Goal: Task Accomplishment & Management: Manage account settings

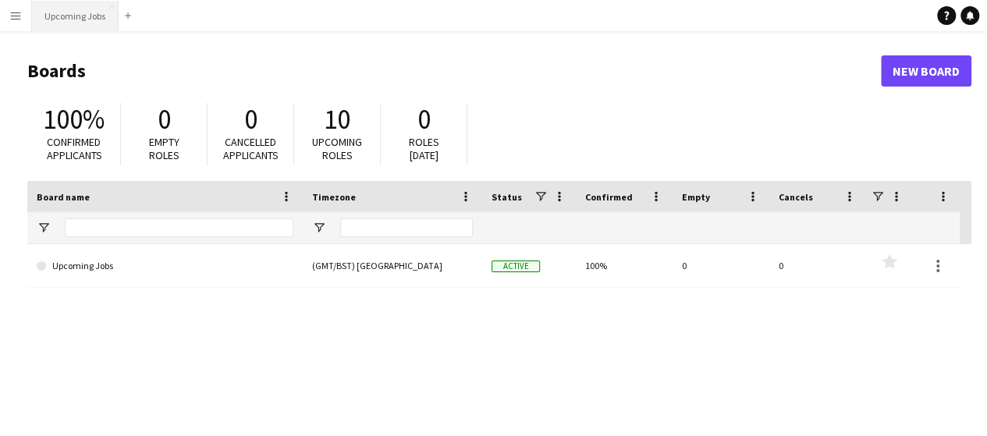
drag, startPoint x: 80, startPoint y: 27, endPoint x: 96, endPoint y: 30, distance: 16.7
click at [80, 27] on button "Upcoming Jobs Close" at bounding box center [75, 16] width 87 height 30
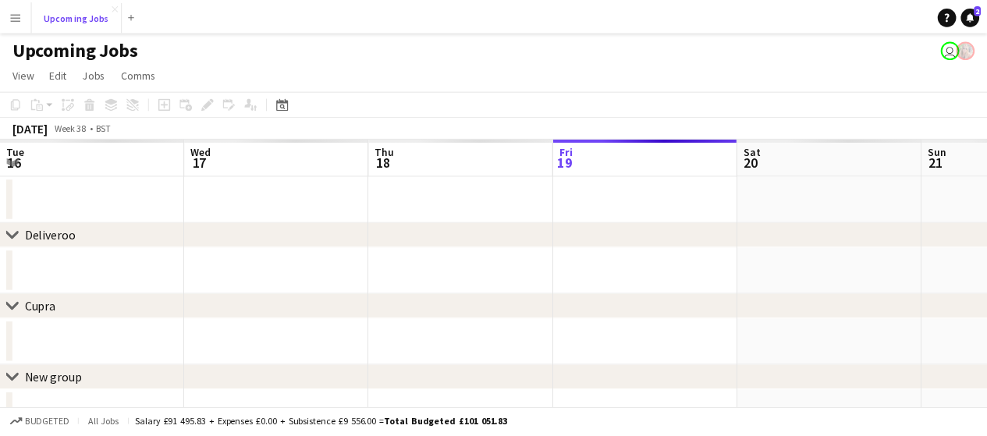
scroll to position [0, 373]
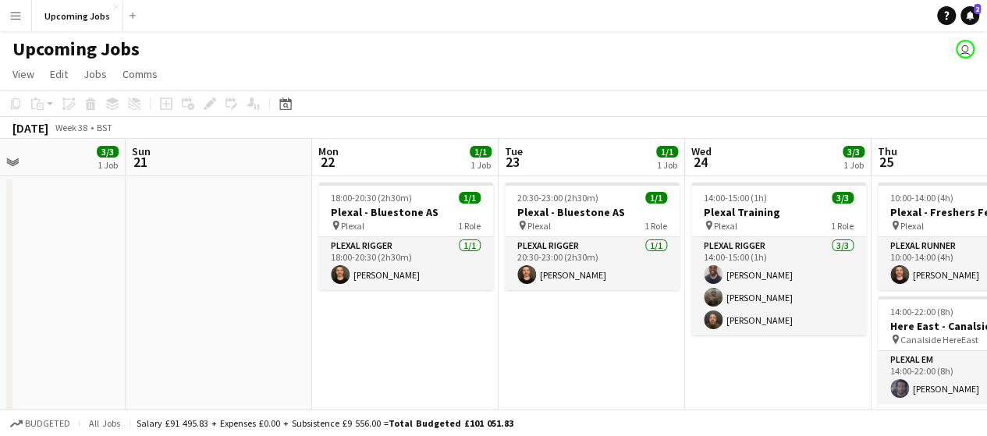
drag, startPoint x: 901, startPoint y: 348, endPoint x: 467, endPoint y: 357, distance: 434.0
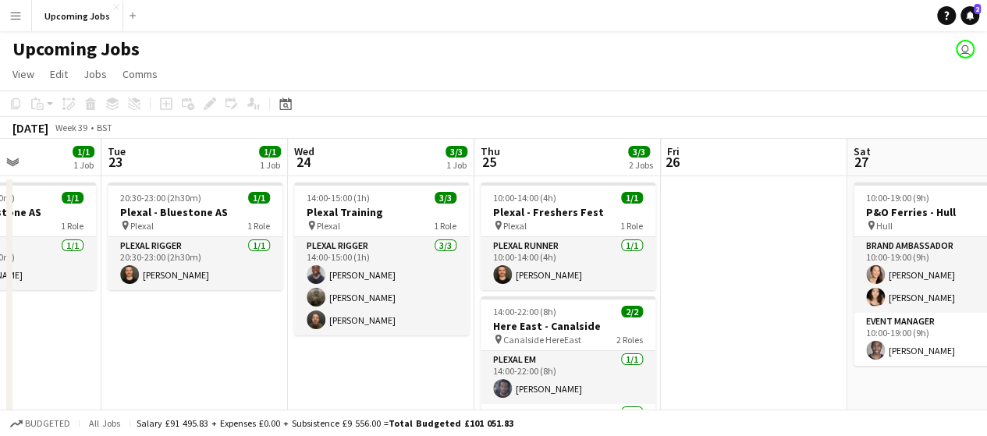
drag, startPoint x: 763, startPoint y: 352, endPoint x: 379, endPoint y: 312, distance: 386.8
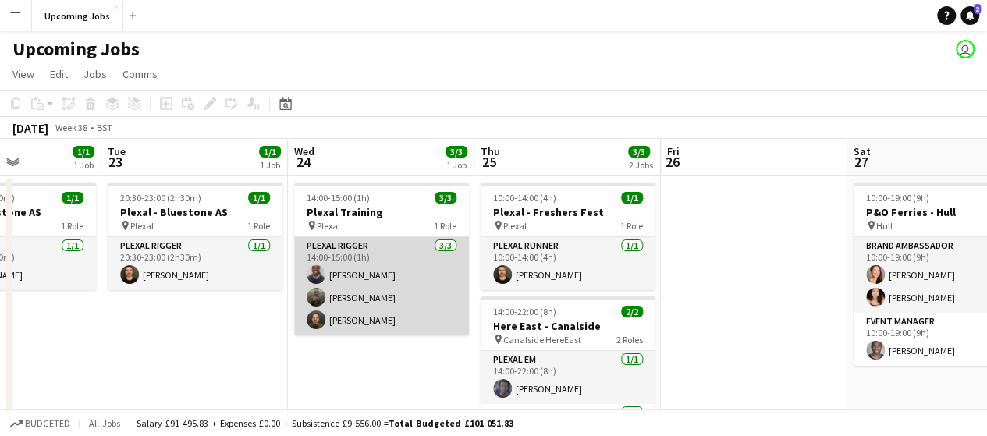
scroll to position [0, 460]
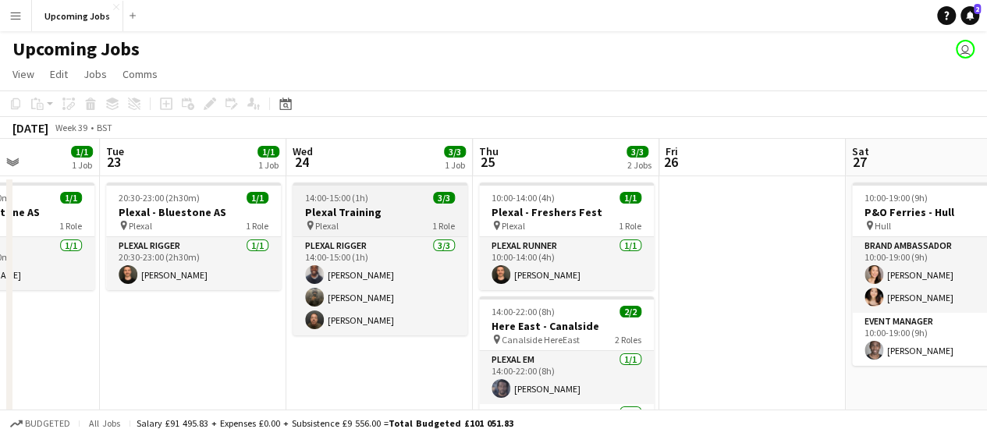
click at [384, 190] on app-job-card "14:00-15:00 (1h) 3/3 Plexal Training pin Plexal 1 Role Plexal Rigger [DATE] 14:…" at bounding box center [380, 259] width 175 height 153
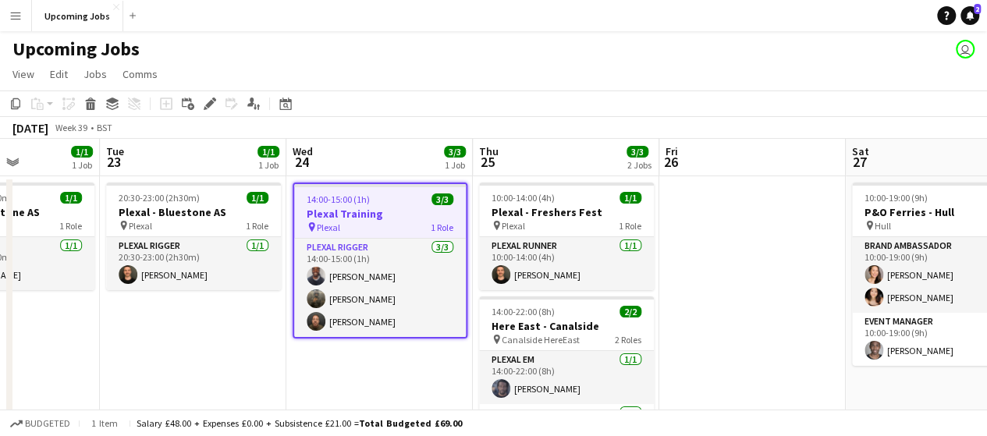
click at [384, 190] on app-job-card "14:00-15:00 (1h) 3/3 Plexal Training pin Plexal 1 Role Plexal Rigger [DATE] 14:…" at bounding box center [380, 261] width 175 height 156
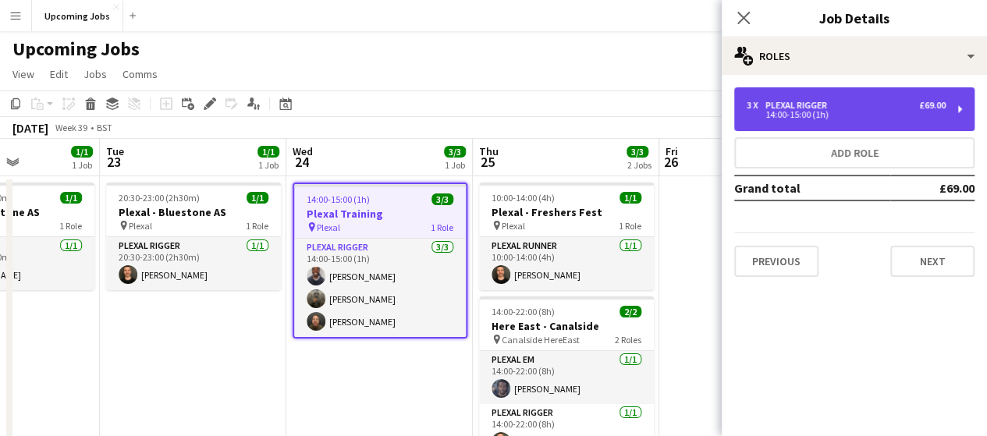
drag, startPoint x: 959, startPoint y: 105, endPoint x: 945, endPoint y: 104, distance: 14.1
click at [958, 104] on div "3 x Plexal Rigger £69.00 14:00-15:00 (1h)" at bounding box center [854, 109] width 240 height 44
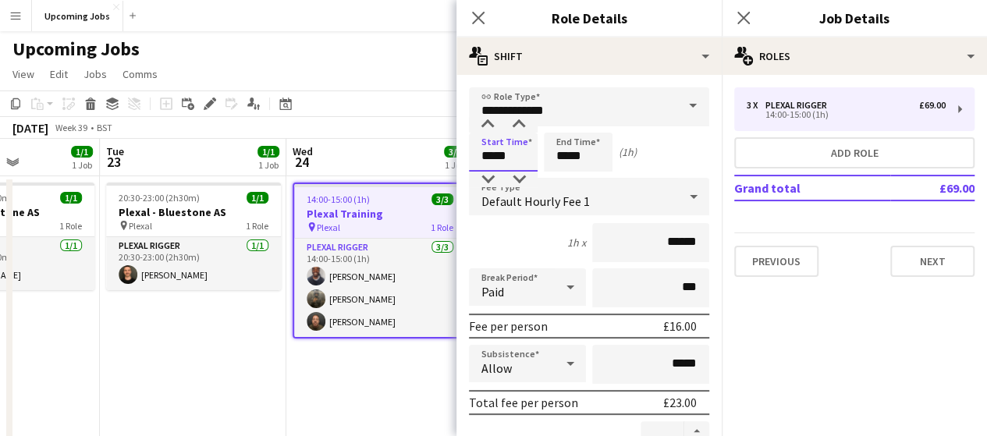
click at [514, 159] on input "*****" at bounding box center [503, 152] width 69 height 39
type input "*****"
click at [489, 129] on div at bounding box center [487, 125] width 31 height 16
click at [599, 164] on input "*****" at bounding box center [578, 152] width 69 height 39
type input "*****"
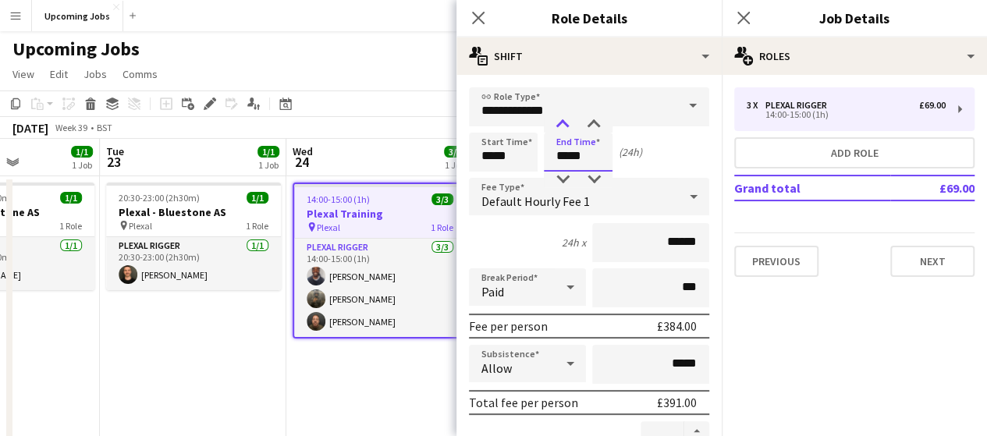
click at [562, 125] on div at bounding box center [562, 125] width 31 height 16
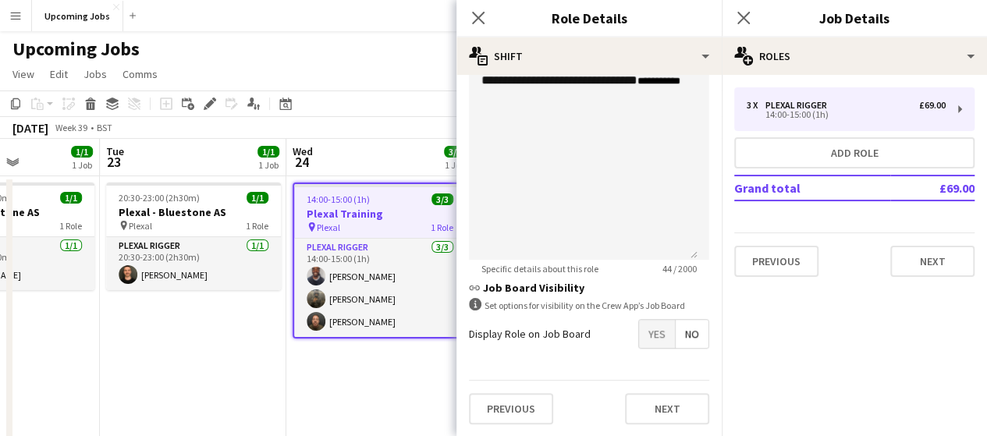
scroll to position [234, 0]
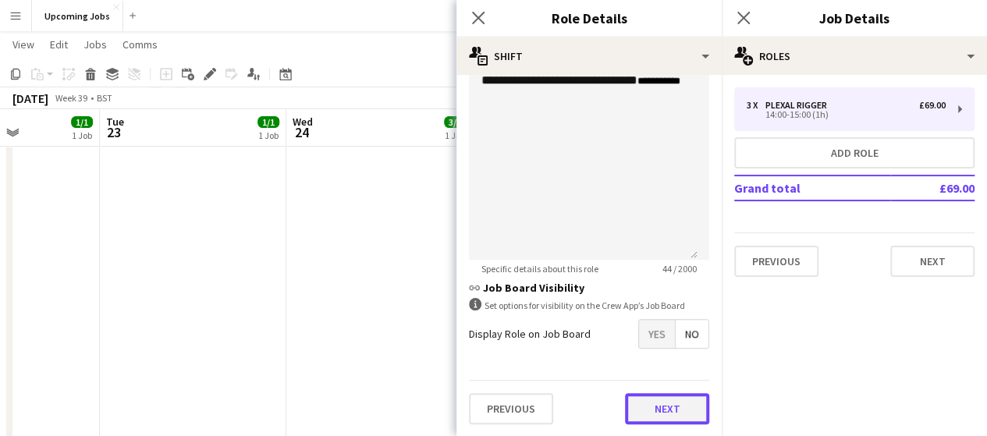
click at [670, 402] on button "Next" at bounding box center [667, 408] width 84 height 31
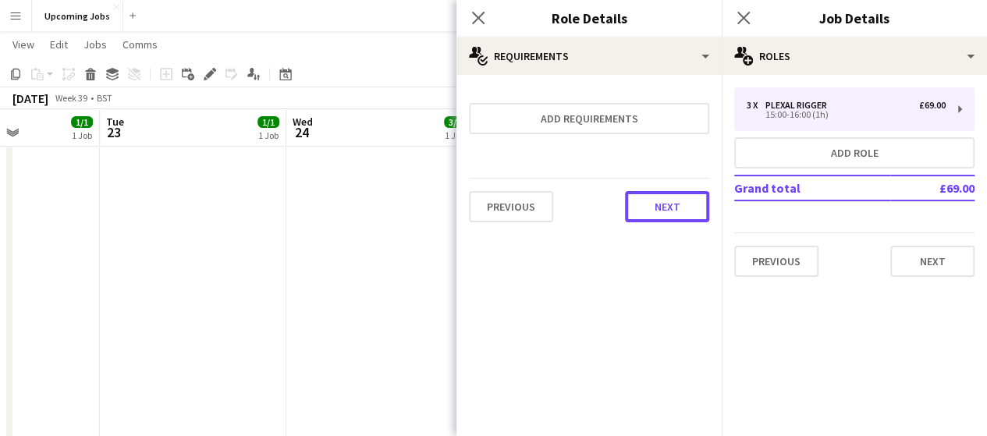
drag, startPoint x: 678, startPoint y: 215, endPoint x: 697, endPoint y: 211, distance: 19.1
click at [681, 213] on button "Next" at bounding box center [667, 206] width 84 height 31
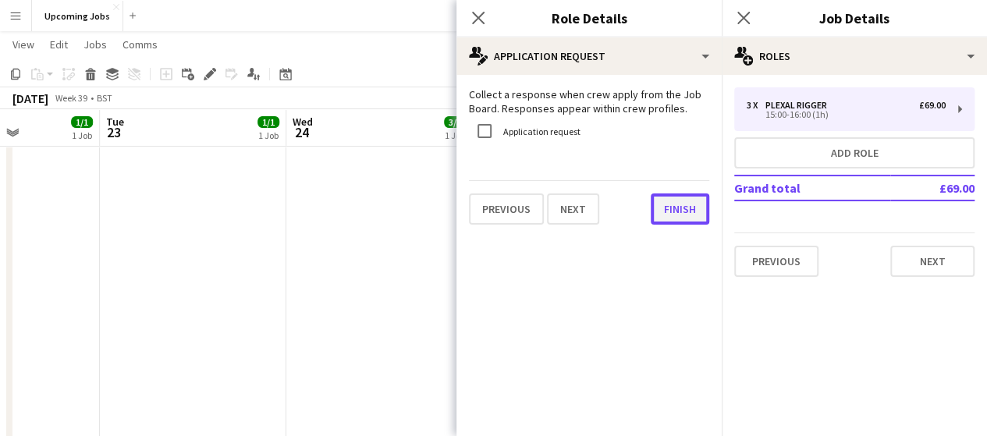
click at [685, 199] on button "Finish" at bounding box center [680, 209] width 59 height 31
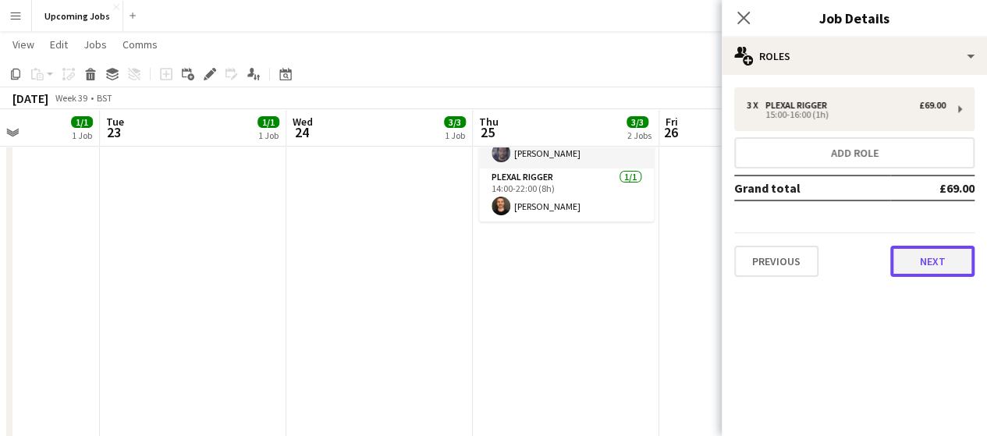
click at [950, 259] on button "Next" at bounding box center [932, 261] width 84 height 31
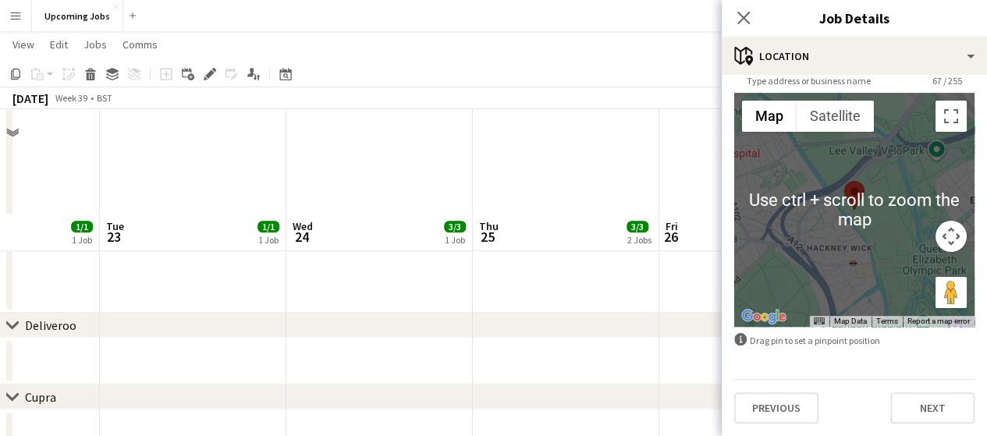
scroll to position [546, 0]
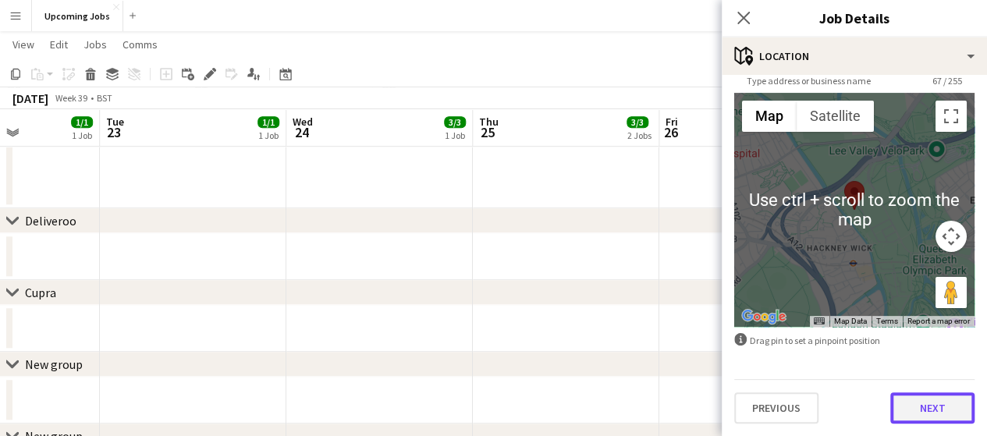
click at [914, 410] on button "Next" at bounding box center [932, 408] width 84 height 31
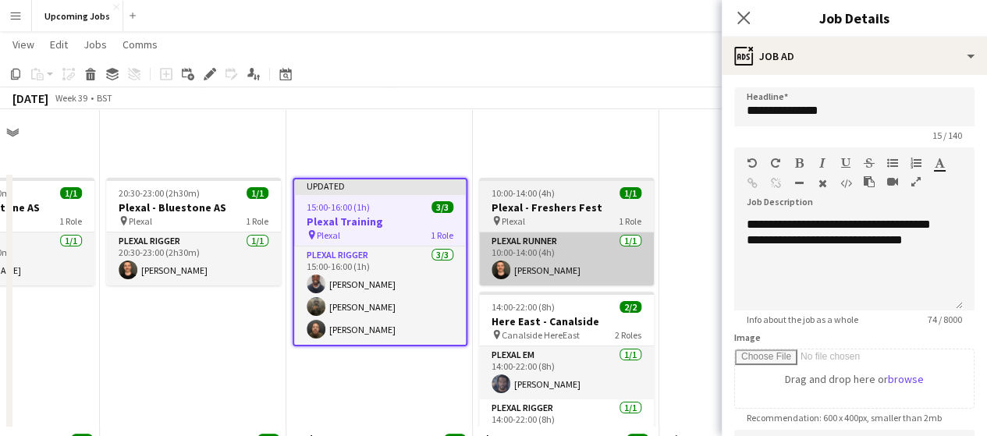
scroll to position [0, 0]
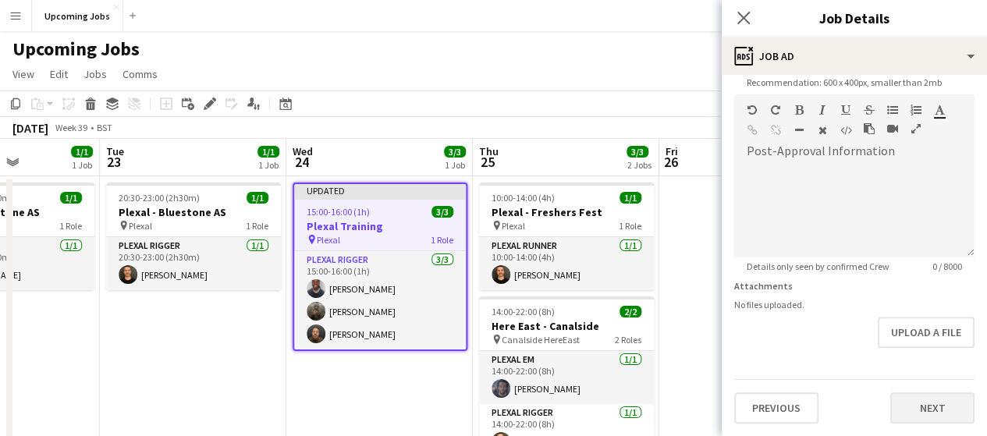
drag, startPoint x: 916, startPoint y: 366, endPoint x: 918, endPoint y: 356, distance: 10.3
click at [917, 360] on div "**********" at bounding box center [854, 87] width 265 height 697
click at [918, 356] on form "**********" at bounding box center [854, 88] width 265 height 672
drag, startPoint x: 944, startPoint y: 418, endPoint x: 936, endPoint y: 419, distance: 8.0
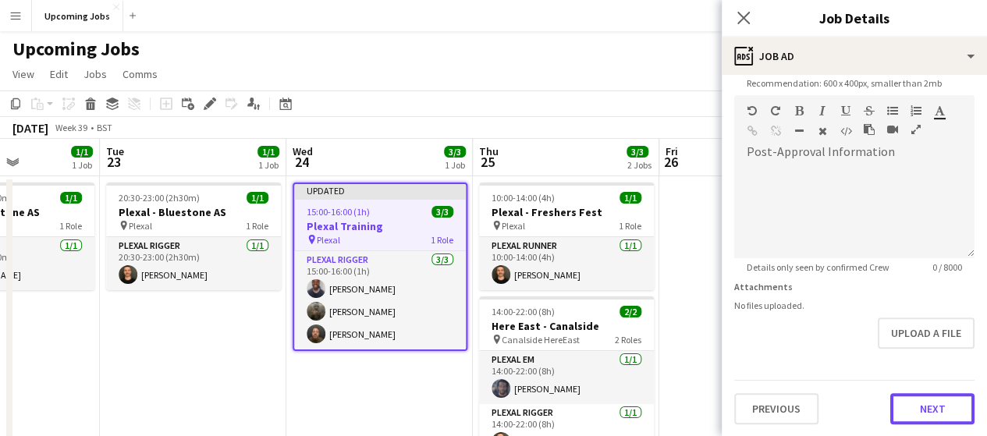
click at [942, 418] on button "Next" at bounding box center [932, 408] width 84 height 31
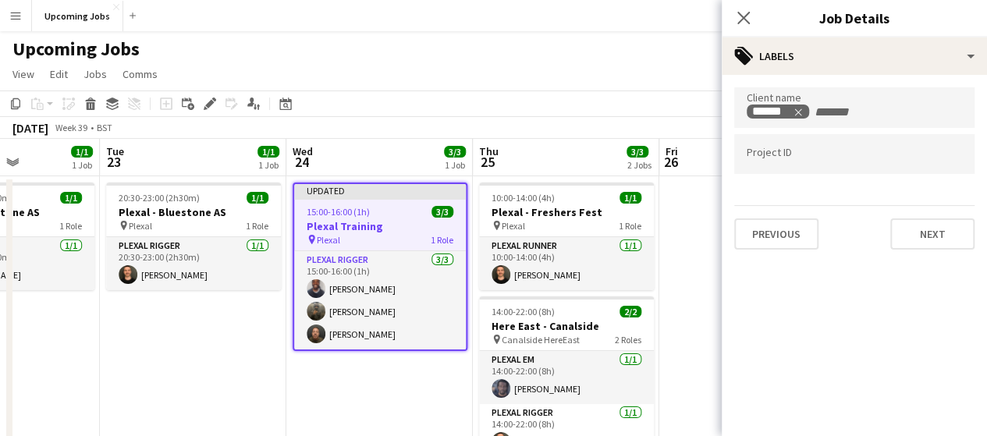
scroll to position [0, 0]
click at [923, 233] on button "Next" at bounding box center [932, 234] width 84 height 31
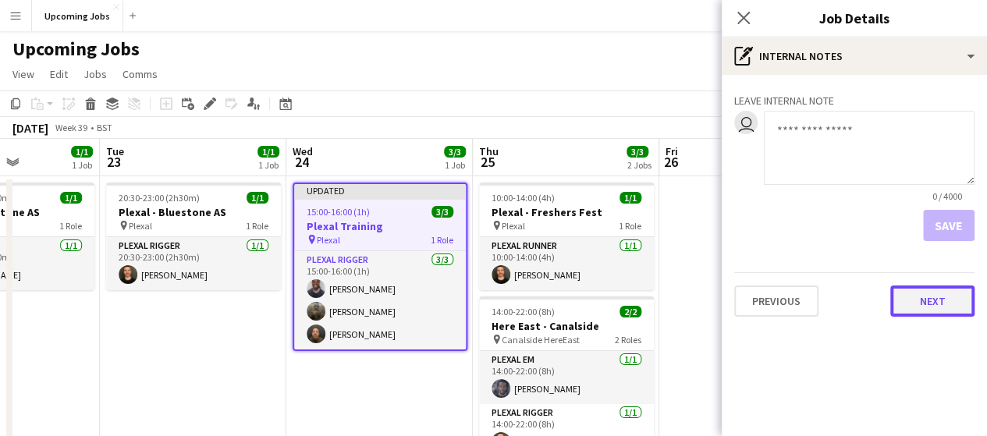
click at [919, 315] on button "Next" at bounding box center [932, 301] width 84 height 31
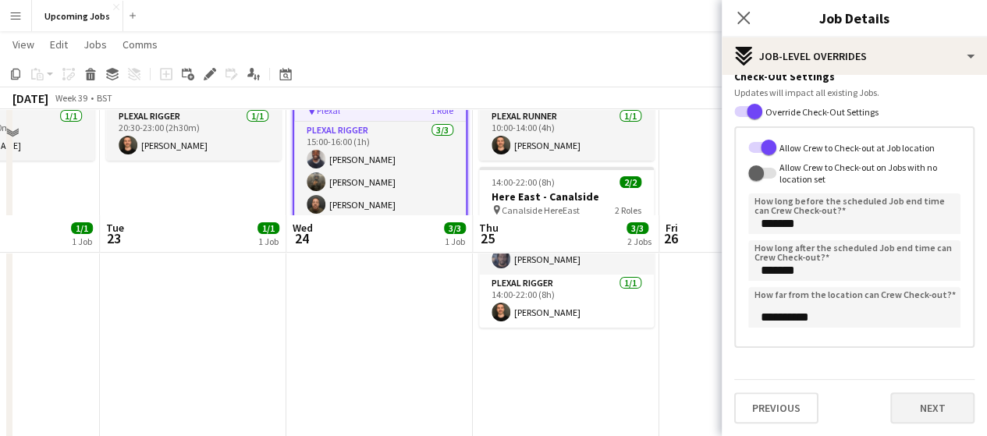
scroll to position [234, 0]
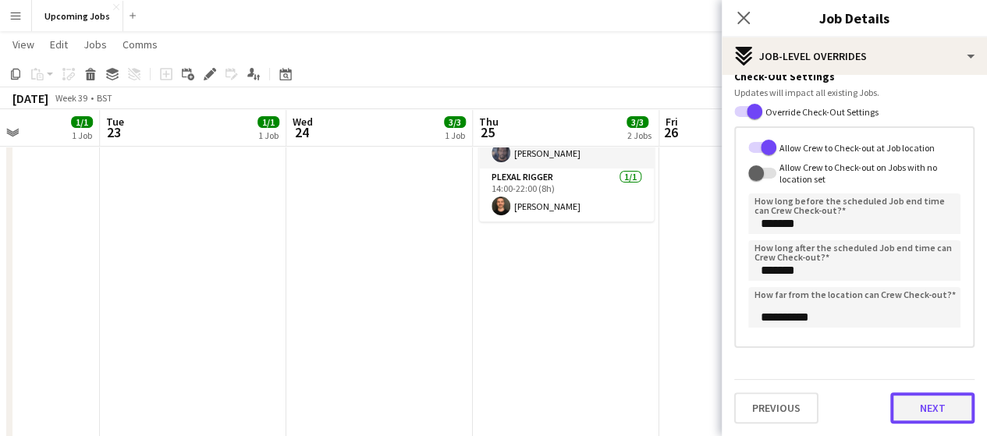
click at [926, 414] on button "Next" at bounding box center [932, 408] width 84 height 31
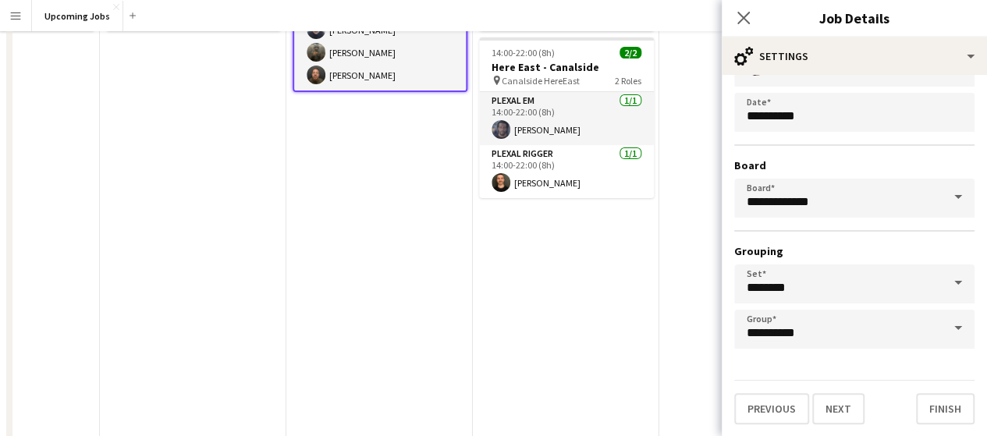
scroll to position [312, 0]
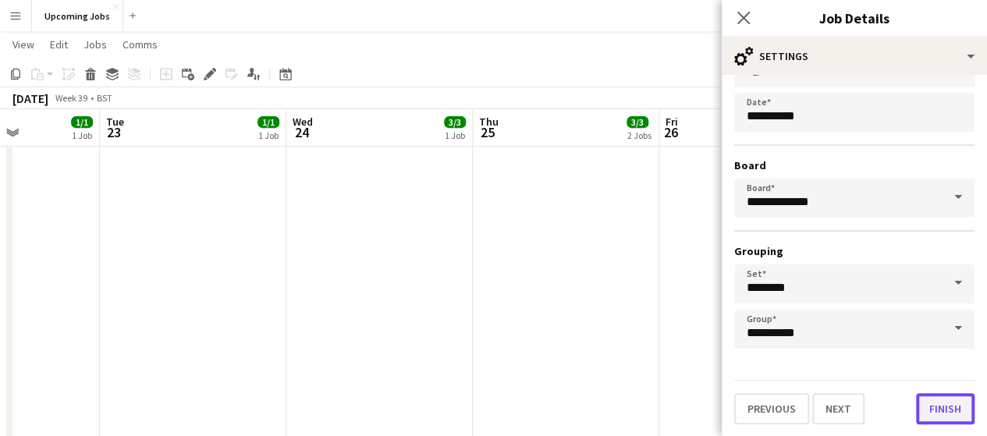
drag, startPoint x: 939, startPoint y: 414, endPoint x: 905, endPoint y: 418, distance: 33.7
click at [940, 414] on button "Finish" at bounding box center [945, 408] width 59 height 31
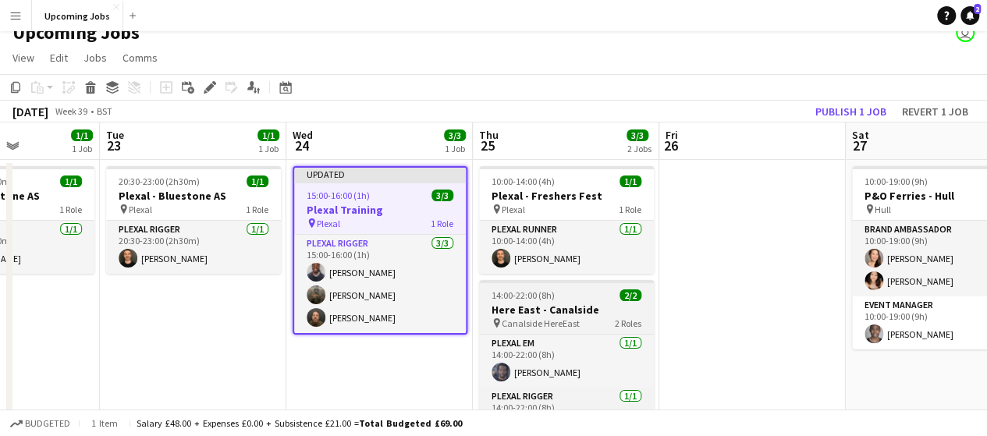
scroll to position [0, 0]
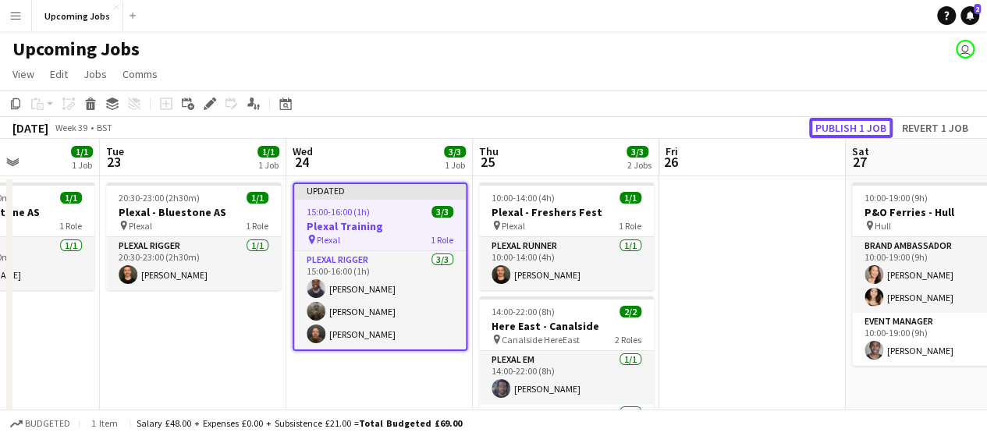
click at [882, 131] on button "Publish 1 job" at bounding box center [851, 128] width 84 height 20
